Goal: Navigation & Orientation: Understand site structure

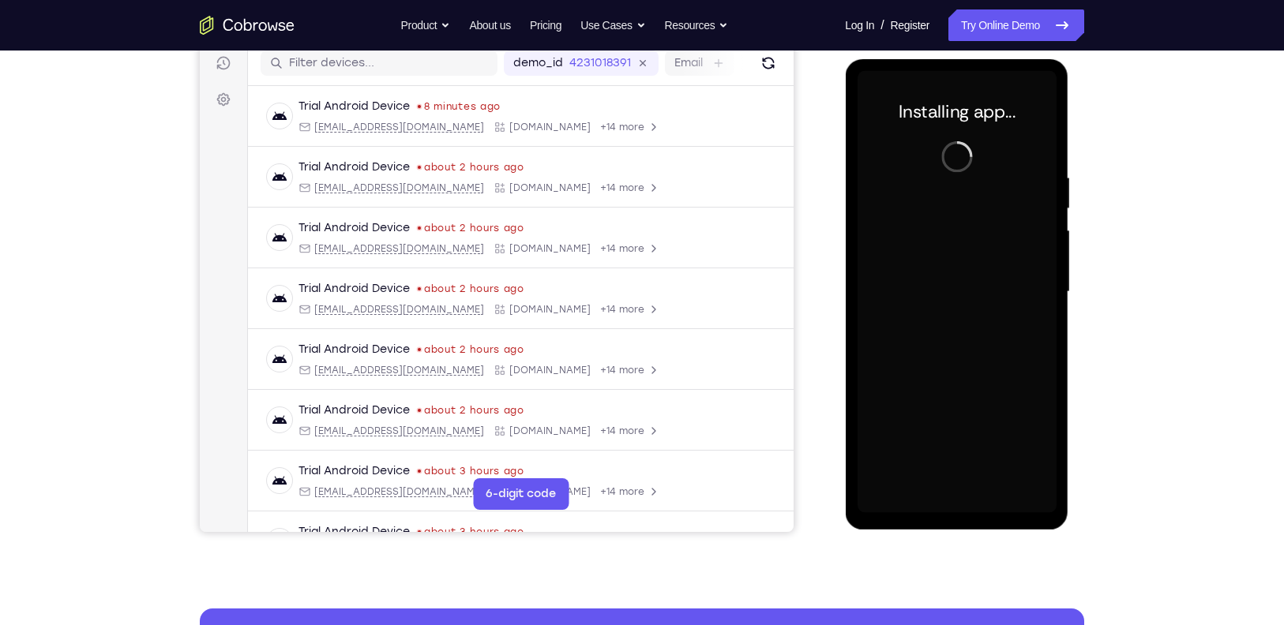
scroll to position [202, 0]
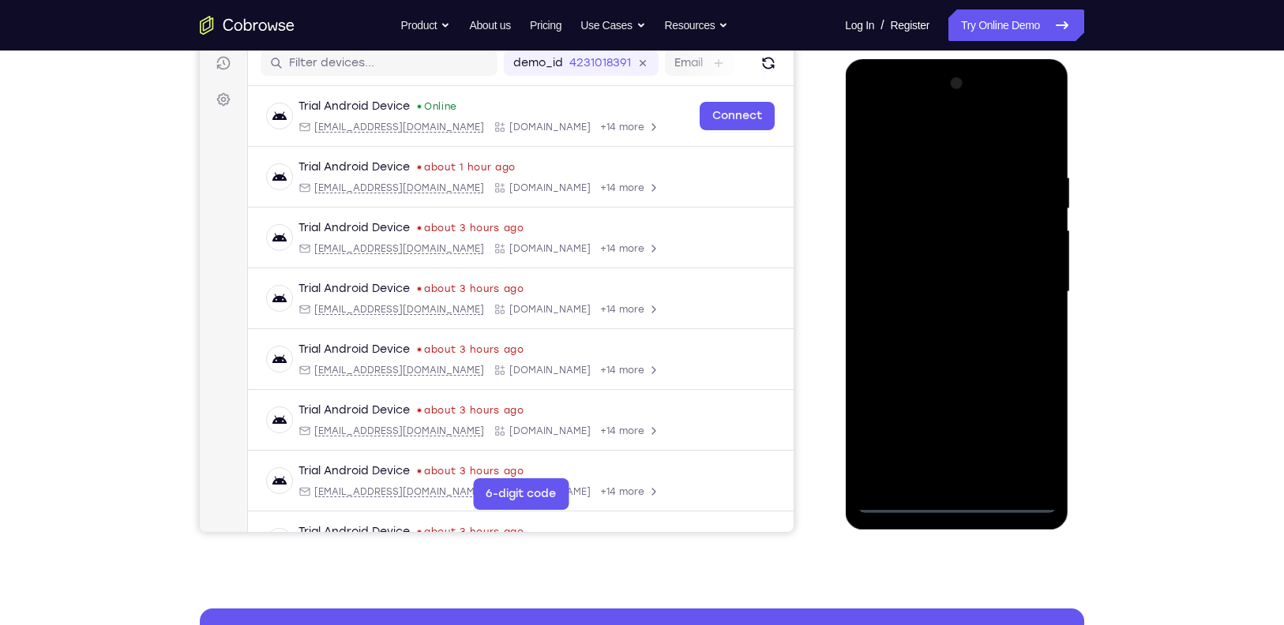
click at [958, 498] on div at bounding box center [956, 292] width 199 height 442
click at [1033, 438] on div at bounding box center [956, 292] width 199 height 442
click at [918, 128] on div at bounding box center [956, 292] width 199 height 442
click at [1030, 291] on div at bounding box center [956, 292] width 199 height 442
click at [943, 321] on div at bounding box center [956, 292] width 199 height 442
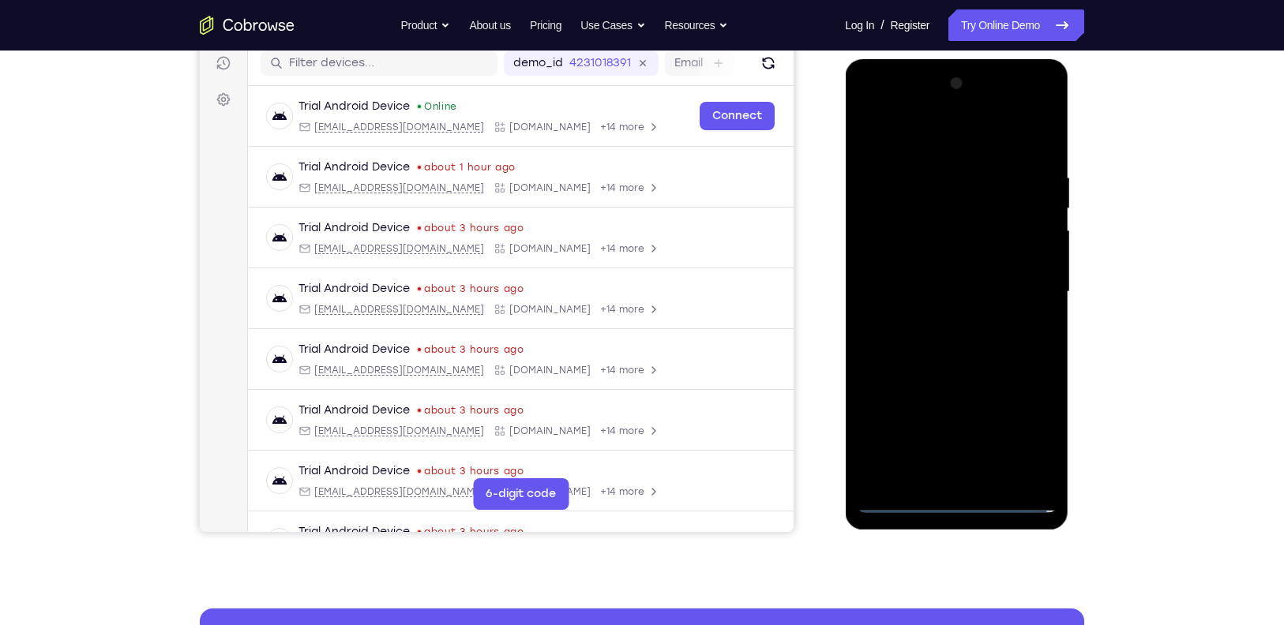
click at [950, 272] on div at bounding box center [956, 292] width 199 height 442
click at [935, 256] on div at bounding box center [956, 292] width 199 height 442
click at [959, 293] on div at bounding box center [956, 292] width 199 height 442
click at [972, 354] on div at bounding box center [956, 292] width 199 height 442
click at [997, 473] on div at bounding box center [956, 292] width 199 height 442
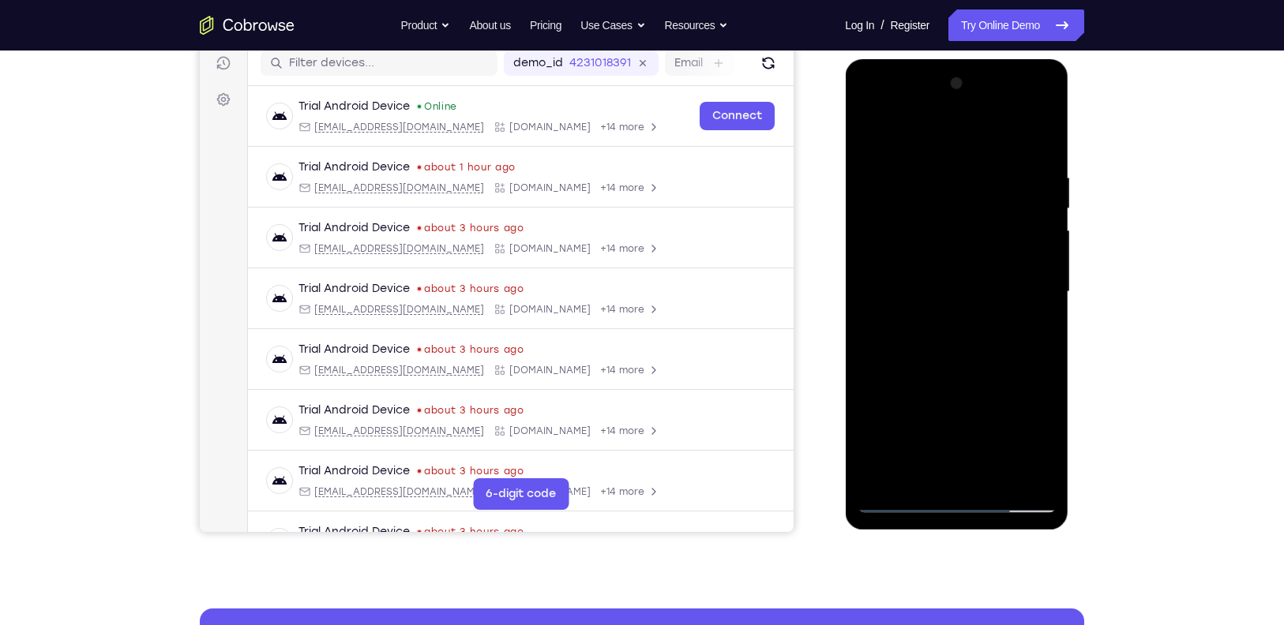
click at [959, 375] on div at bounding box center [956, 292] width 199 height 442
click at [898, 497] on div at bounding box center [956, 292] width 199 height 442
drag, startPoint x: 995, startPoint y: 132, endPoint x: 1001, endPoint y: 76, distance: 56.3
click at [1001, 76] on div at bounding box center [956, 292] width 199 height 442
click at [1025, 250] on div at bounding box center [956, 292] width 199 height 442
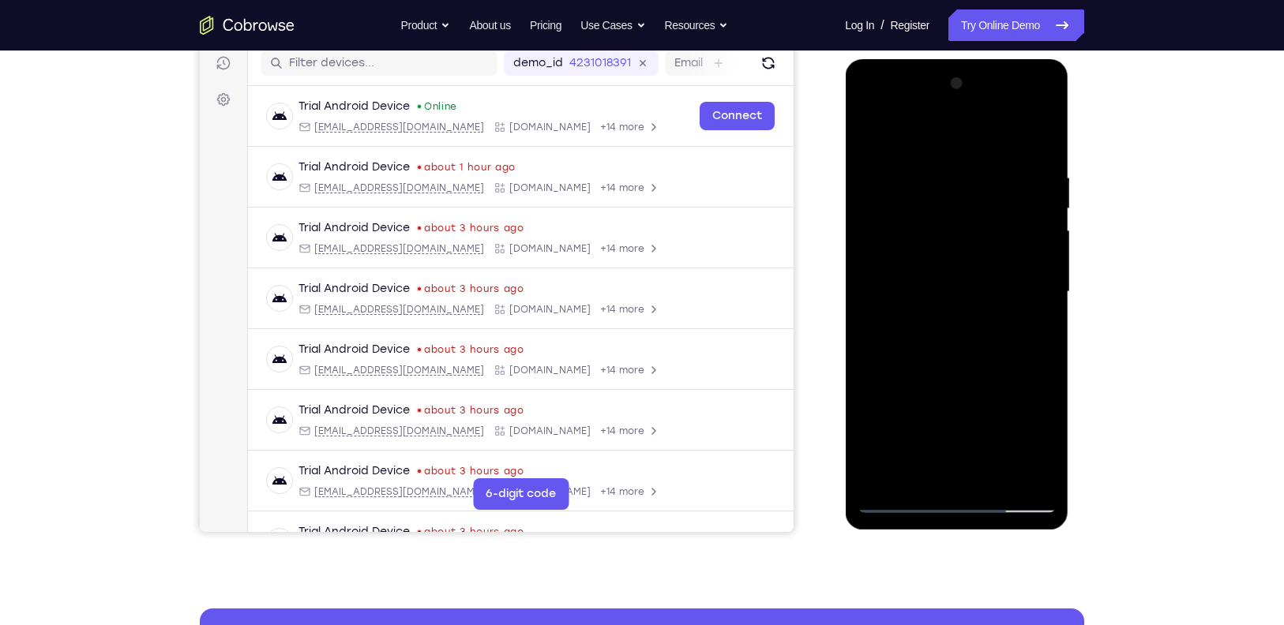
drag, startPoint x: 944, startPoint y: 146, endPoint x: 947, endPoint y: 80, distance: 66.4
click at [947, 80] on div at bounding box center [956, 292] width 199 height 442
click at [934, 161] on div at bounding box center [956, 292] width 199 height 442
click at [1032, 227] on div at bounding box center [956, 292] width 199 height 442
click at [1041, 135] on div at bounding box center [956, 292] width 199 height 442
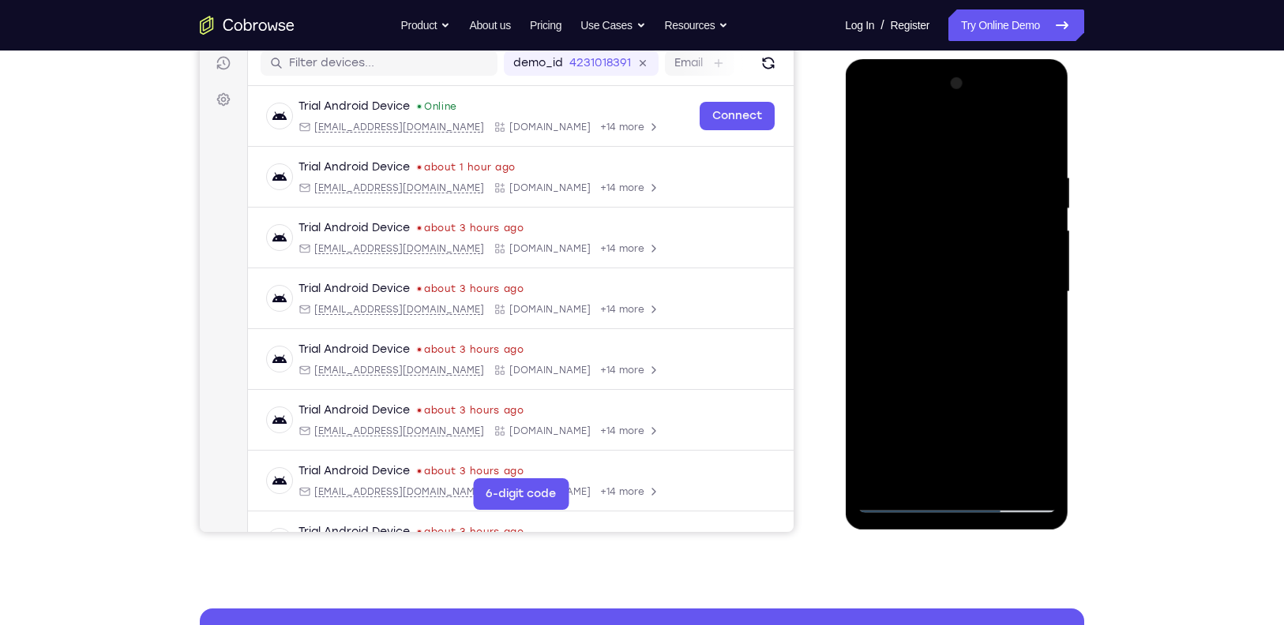
click at [928, 163] on div at bounding box center [956, 292] width 199 height 442
click at [993, 178] on div at bounding box center [956, 292] width 199 height 442
click at [1035, 134] on div at bounding box center [956, 292] width 199 height 442
drag, startPoint x: 991, startPoint y: 167, endPoint x: 920, endPoint y: 174, distance: 71.4
click at [920, 174] on div at bounding box center [956, 292] width 199 height 442
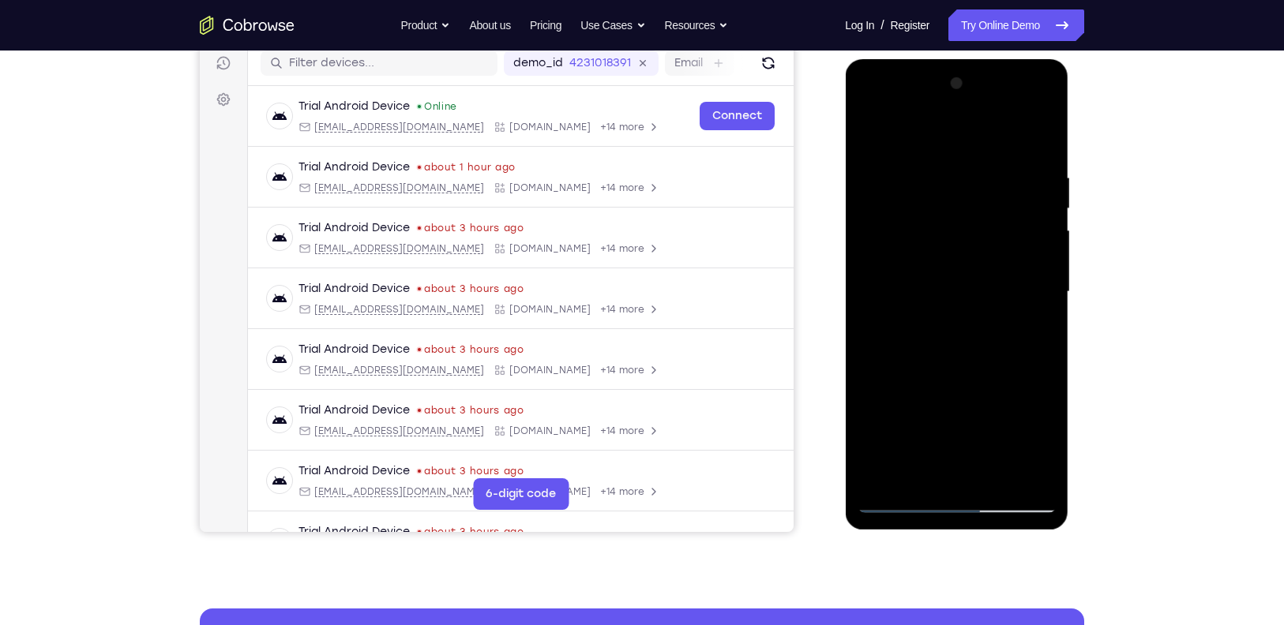
drag, startPoint x: 988, startPoint y: 171, endPoint x: 899, endPoint y: 169, distance: 89.2
click at [899, 169] on div at bounding box center [956, 292] width 199 height 442
drag, startPoint x: 956, startPoint y: 433, endPoint x: 947, endPoint y: 284, distance: 149.5
click at [947, 284] on div at bounding box center [956, 292] width 199 height 442
drag, startPoint x: 1005, startPoint y: 340, endPoint x: 976, endPoint y: 181, distance: 162.1
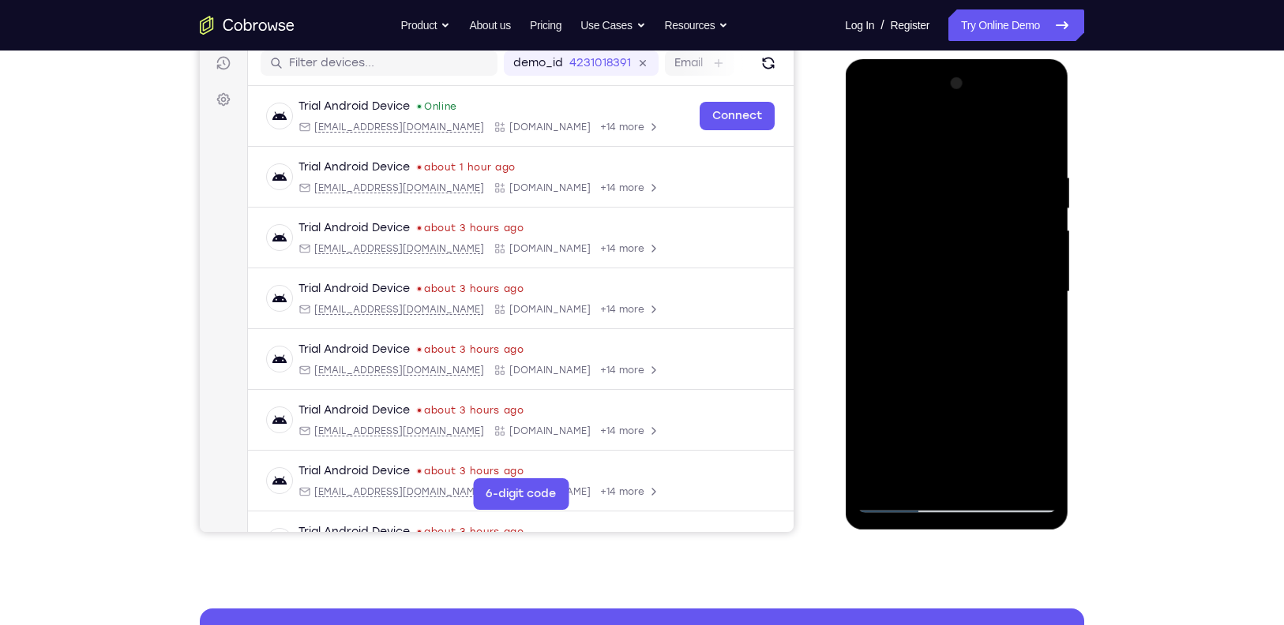
click at [976, 181] on div at bounding box center [956, 292] width 199 height 442
click at [996, 483] on div at bounding box center [956, 292] width 199 height 442
click at [895, 496] on div at bounding box center [956, 292] width 199 height 442
click at [896, 494] on div at bounding box center [956, 292] width 199 height 442
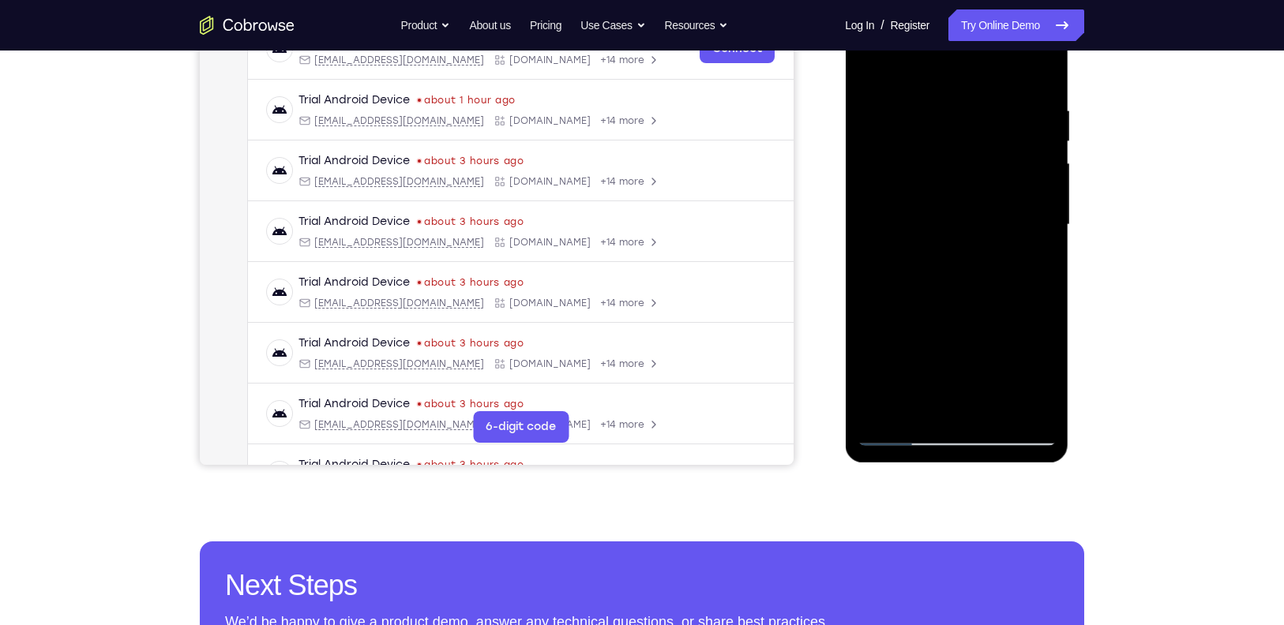
scroll to position [291, 0]
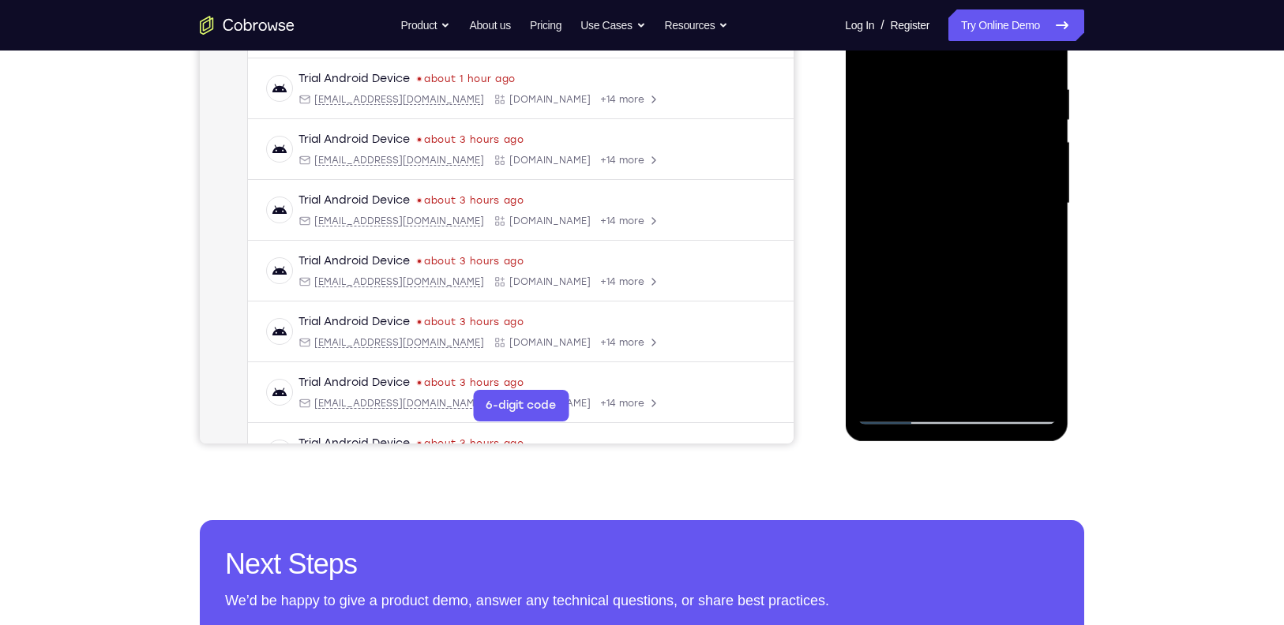
click at [904, 414] on div at bounding box center [956, 204] width 199 height 442
click at [922, 388] on div at bounding box center [956, 204] width 199 height 442
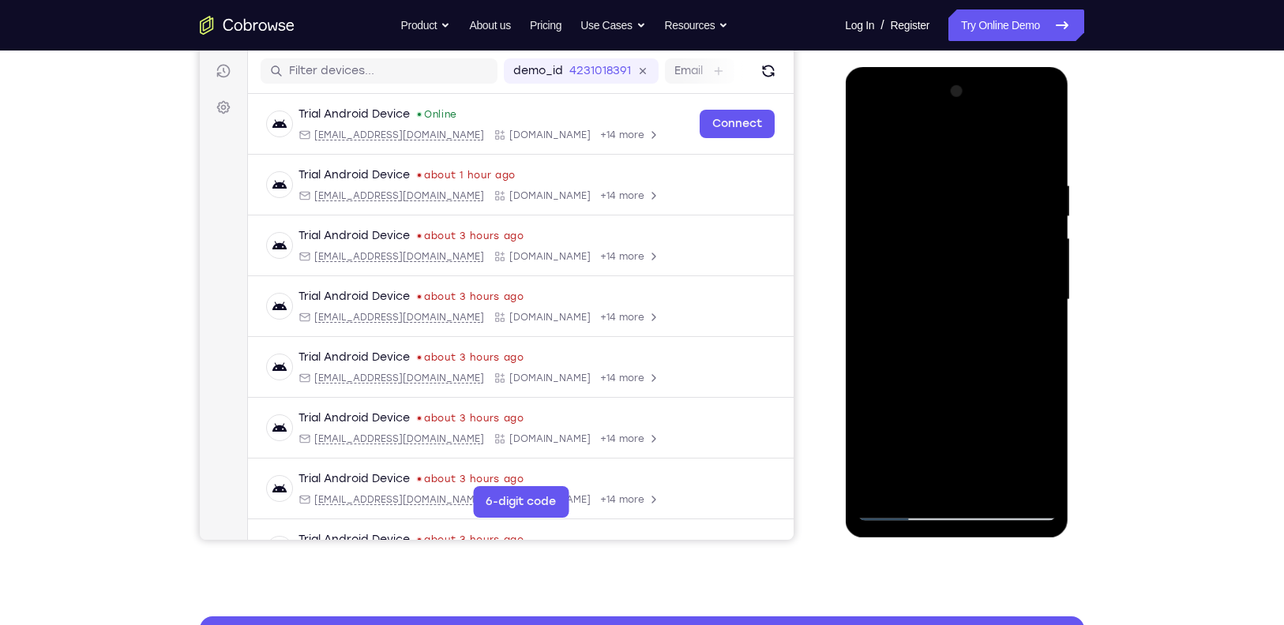
scroll to position [191, 0]
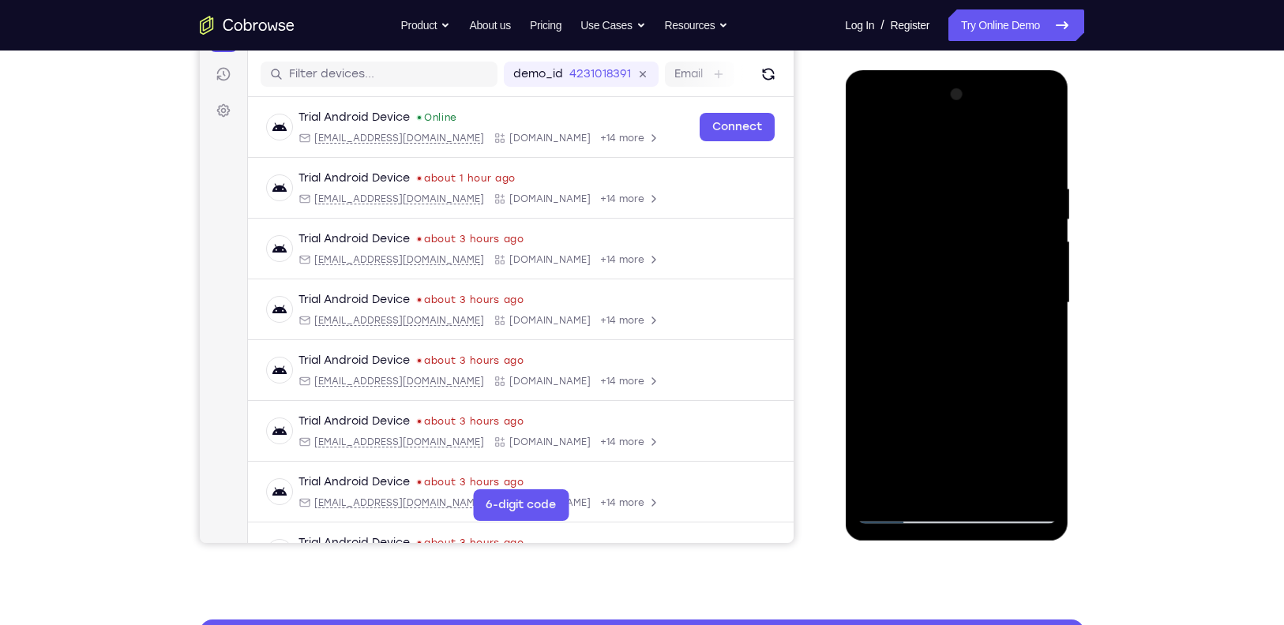
drag, startPoint x: 971, startPoint y: 373, endPoint x: 958, endPoint y: 285, distance: 88.6
click at [958, 285] on div at bounding box center [956, 303] width 199 height 442
drag, startPoint x: 965, startPoint y: 327, endPoint x: 957, endPoint y: 272, distance: 55.2
click at [957, 272] on div at bounding box center [956, 303] width 199 height 442
click at [999, 485] on div at bounding box center [956, 303] width 199 height 442
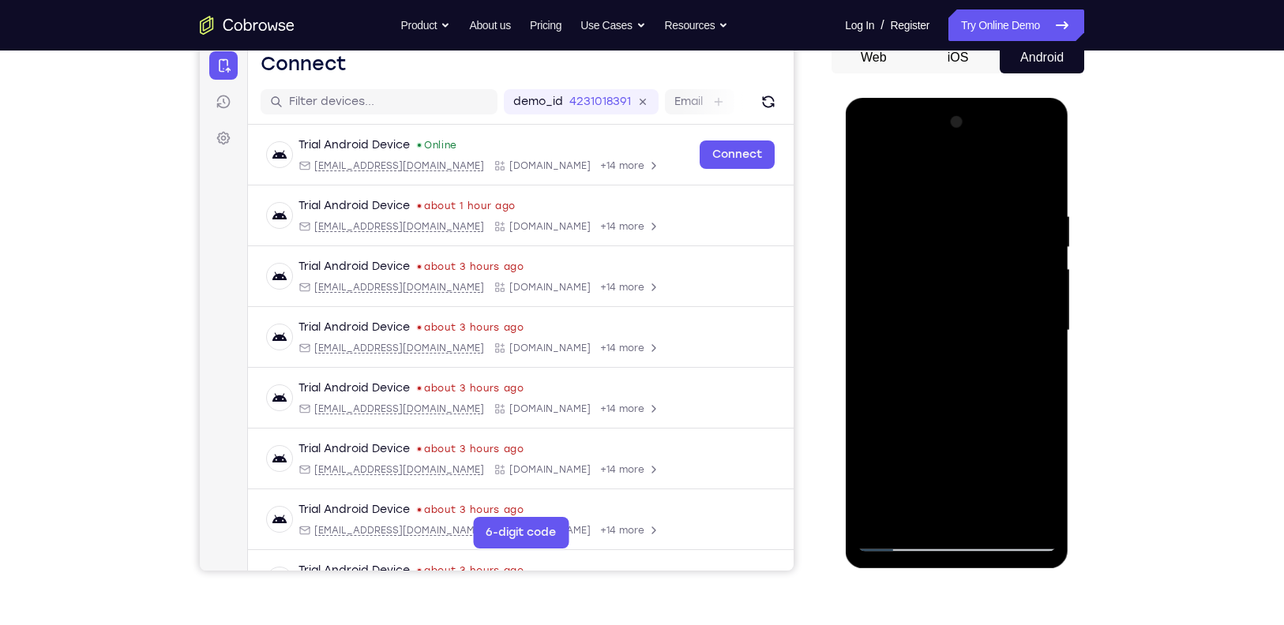
scroll to position [162, 0]
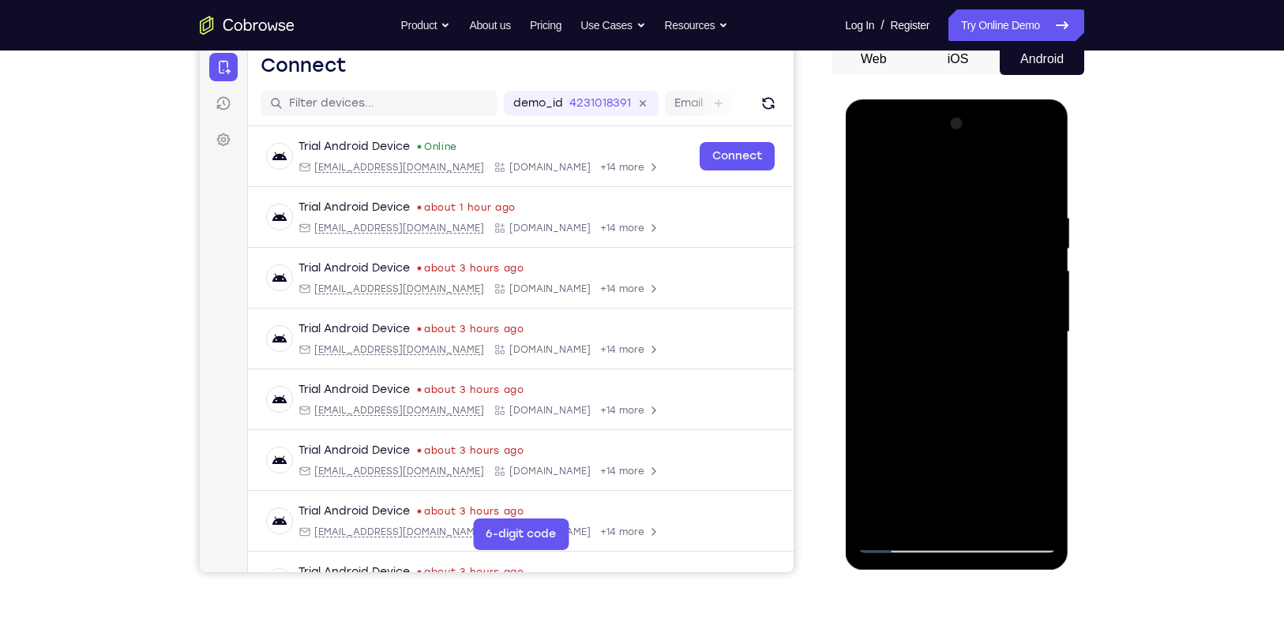
click at [1045, 245] on div at bounding box center [956, 332] width 199 height 442
click at [868, 169] on div at bounding box center [956, 332] width 199 height 442
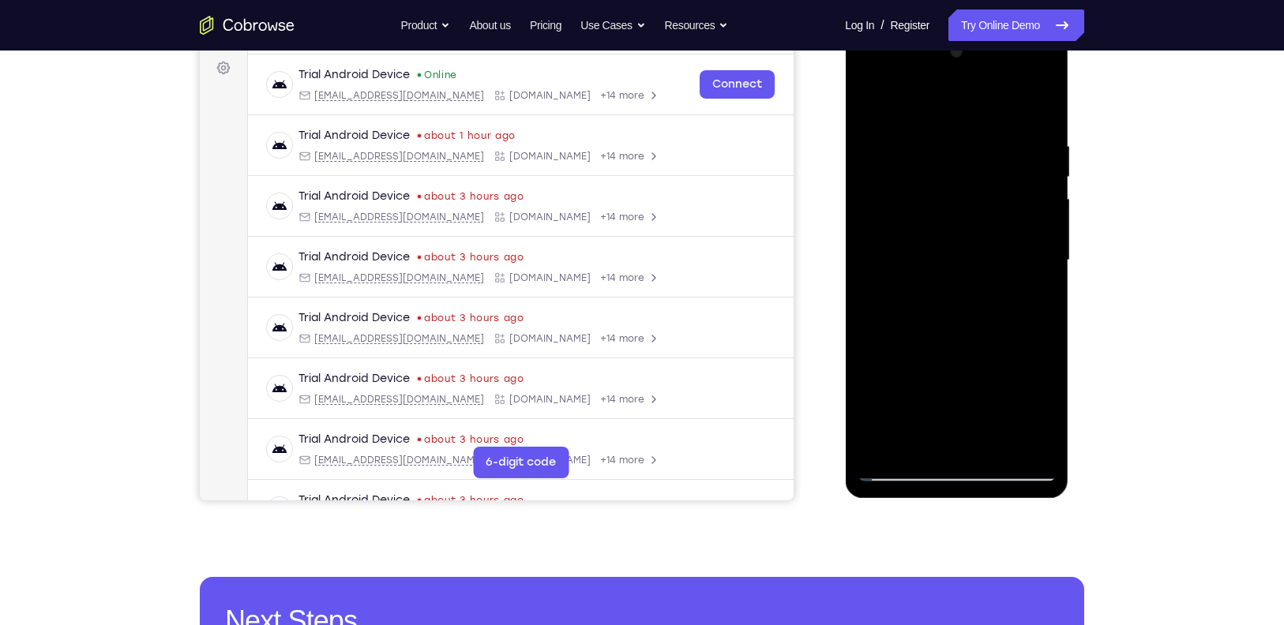
scroll to position [242, 0]
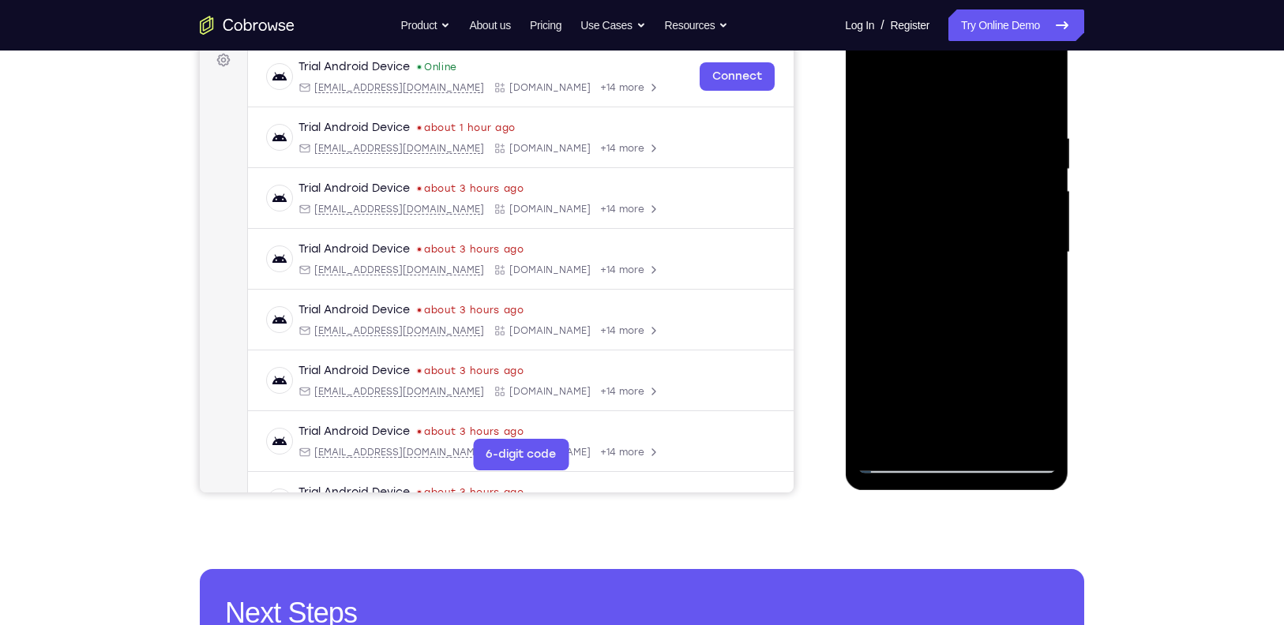
click at [925, 430] on div at bounding box center [956, 253] width 199 height 442
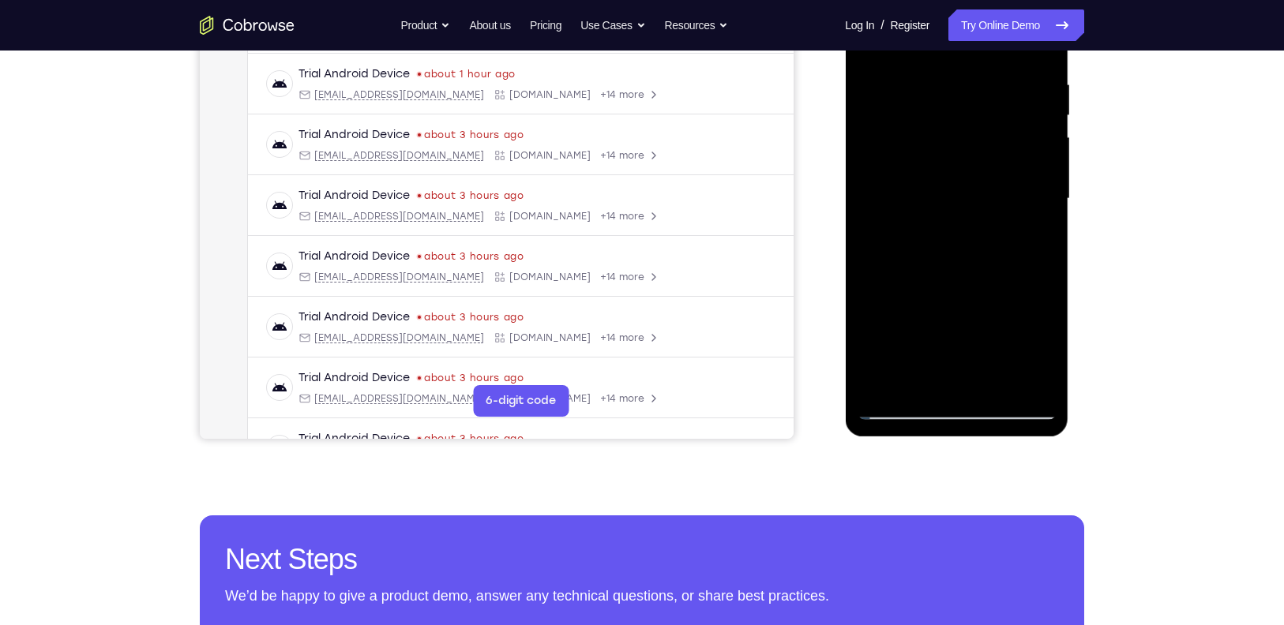
scroll to position [298, 0]
